Goal: Information Seeking & Learning: Check status

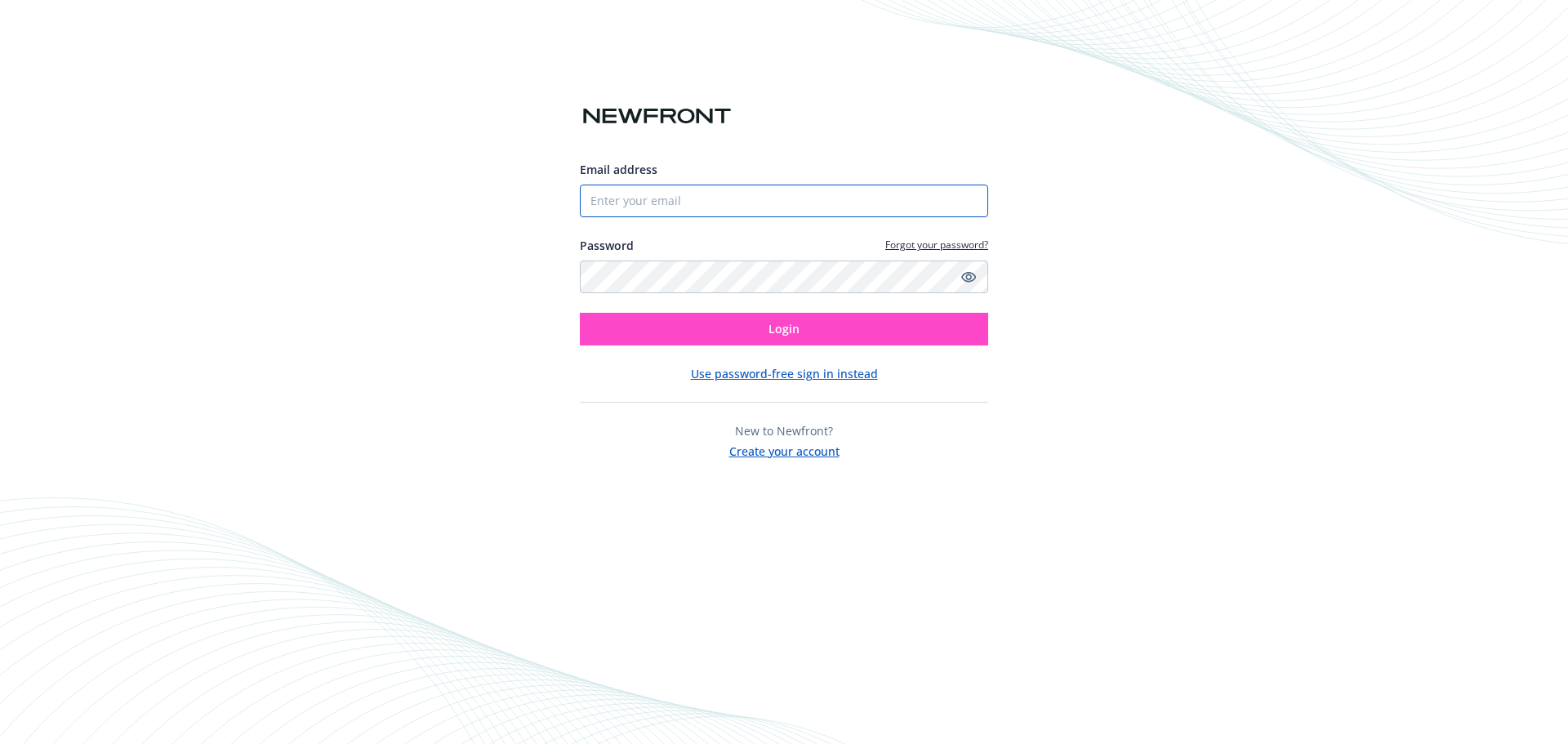
type input "[EMAIL_ADDRESS][DOMAIN_NAME]"
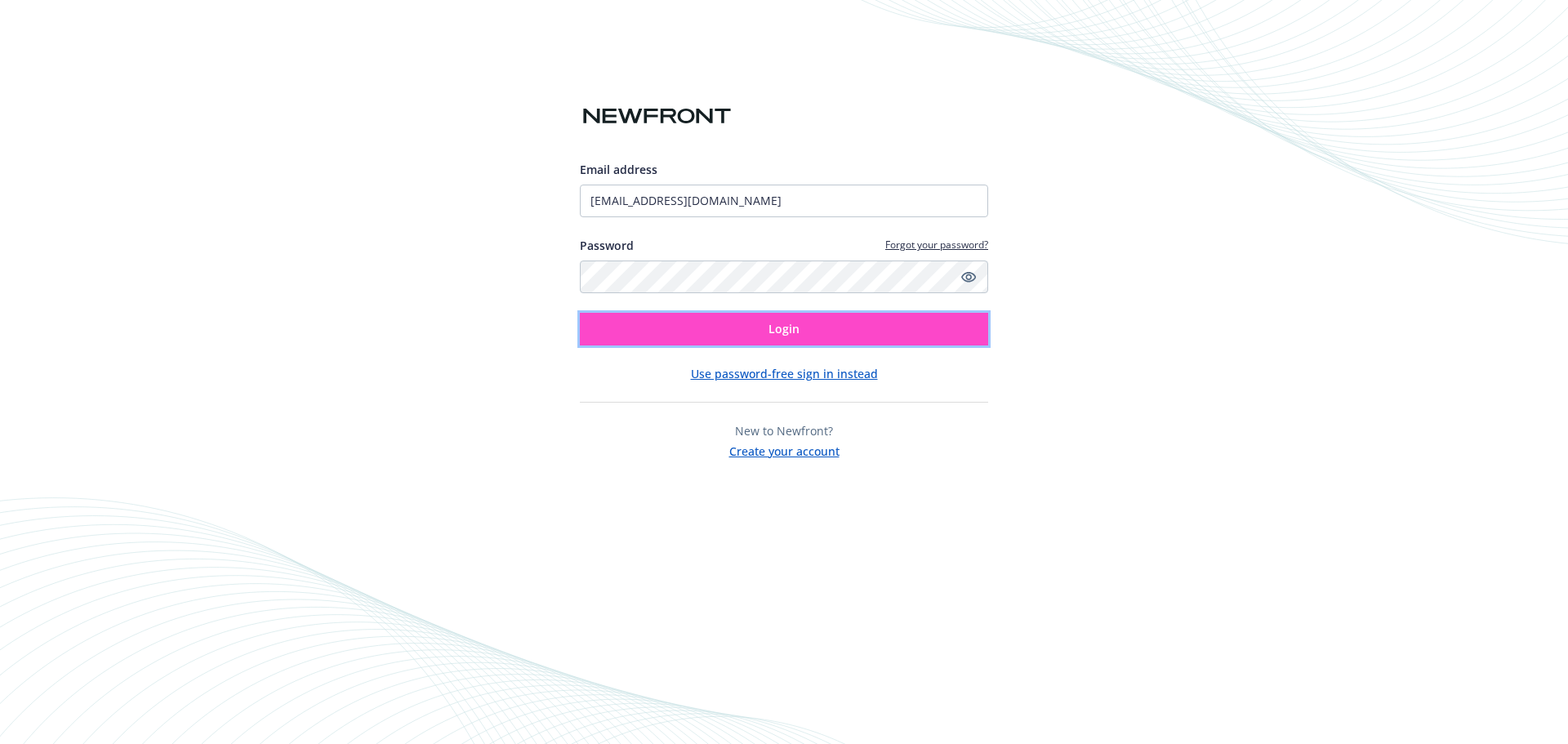
click at [766, 323] on button "Login" at bounding box center [784, 329] width 409 height 33
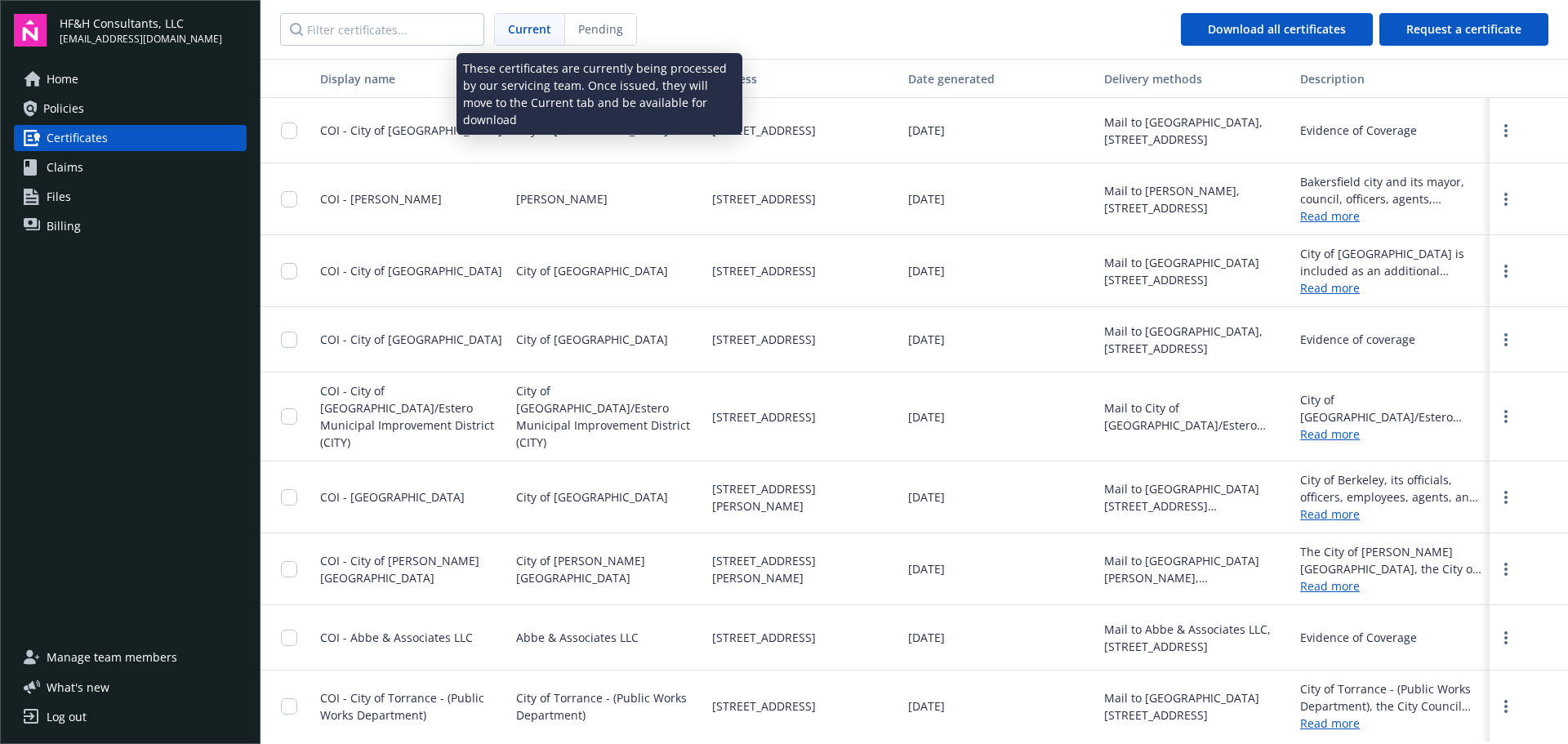
click at [597, 22] on span "Pending" at bounding box center [601, 29] width 45 height 17
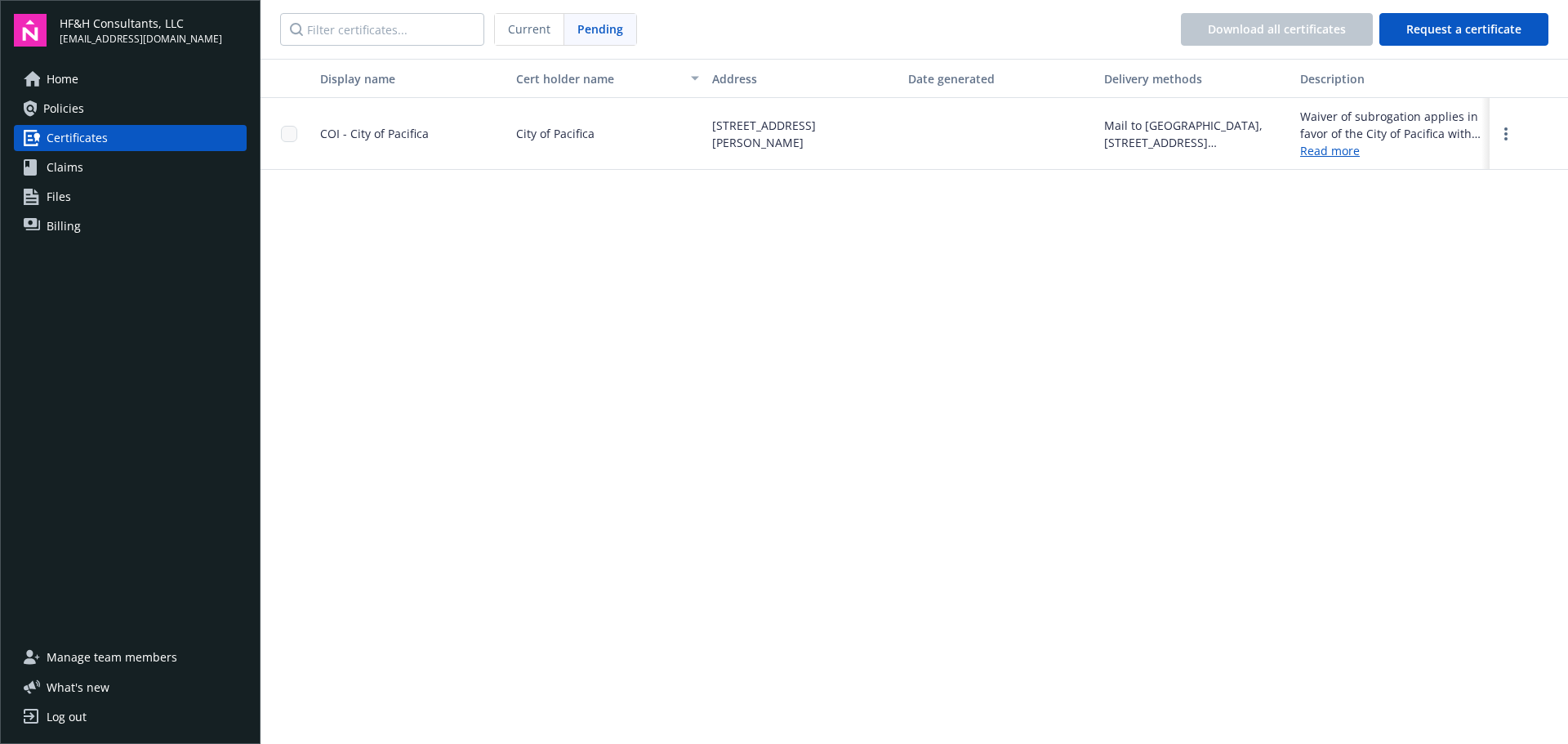
click at [64, 112] on span "Policies" at bounding box center [63, 109] width 40 height 26
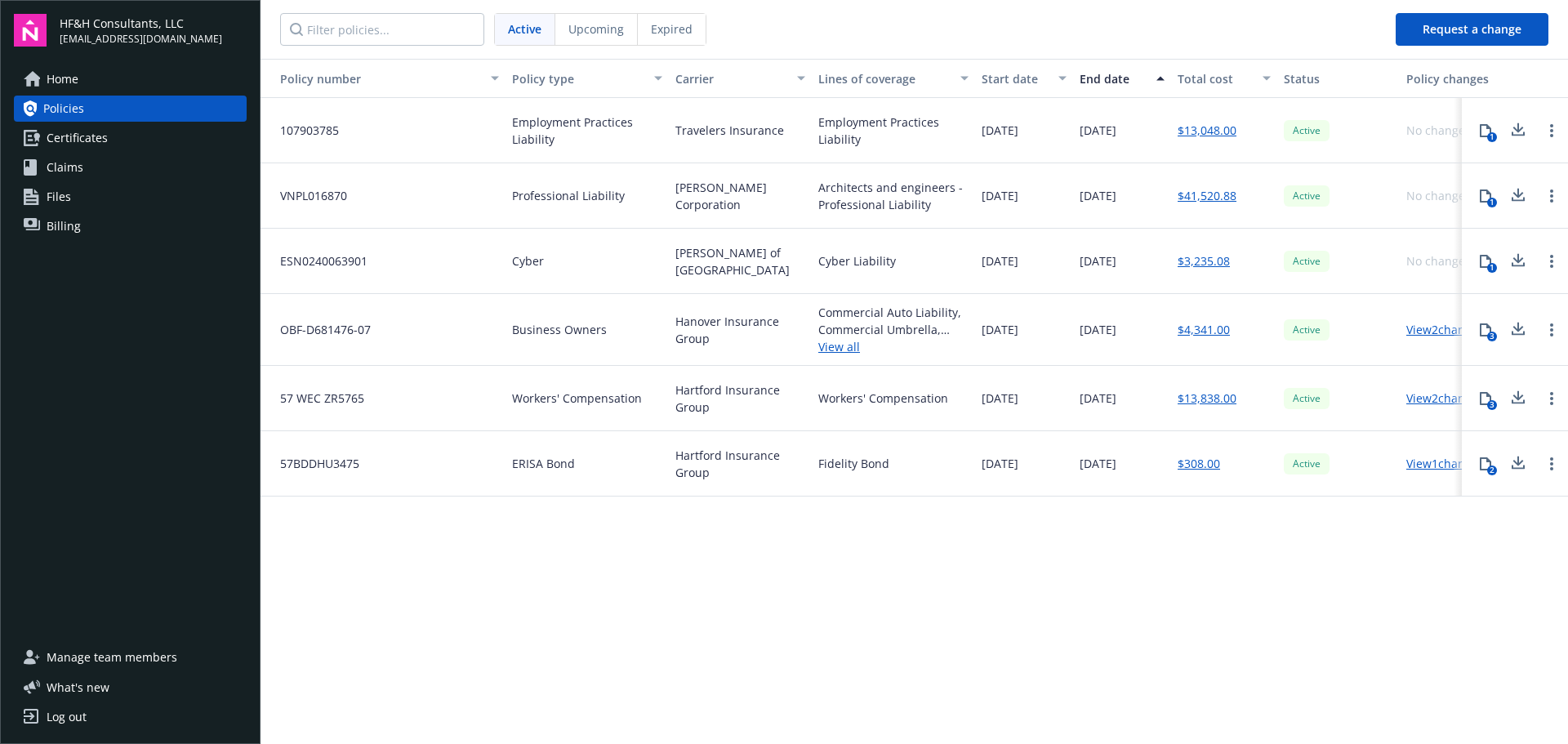
click at [590, 19] on div "Upcoming" at bounding box center [597, 30] width 83 height 31
